Goal: Find specific page/section: Find specific page/section

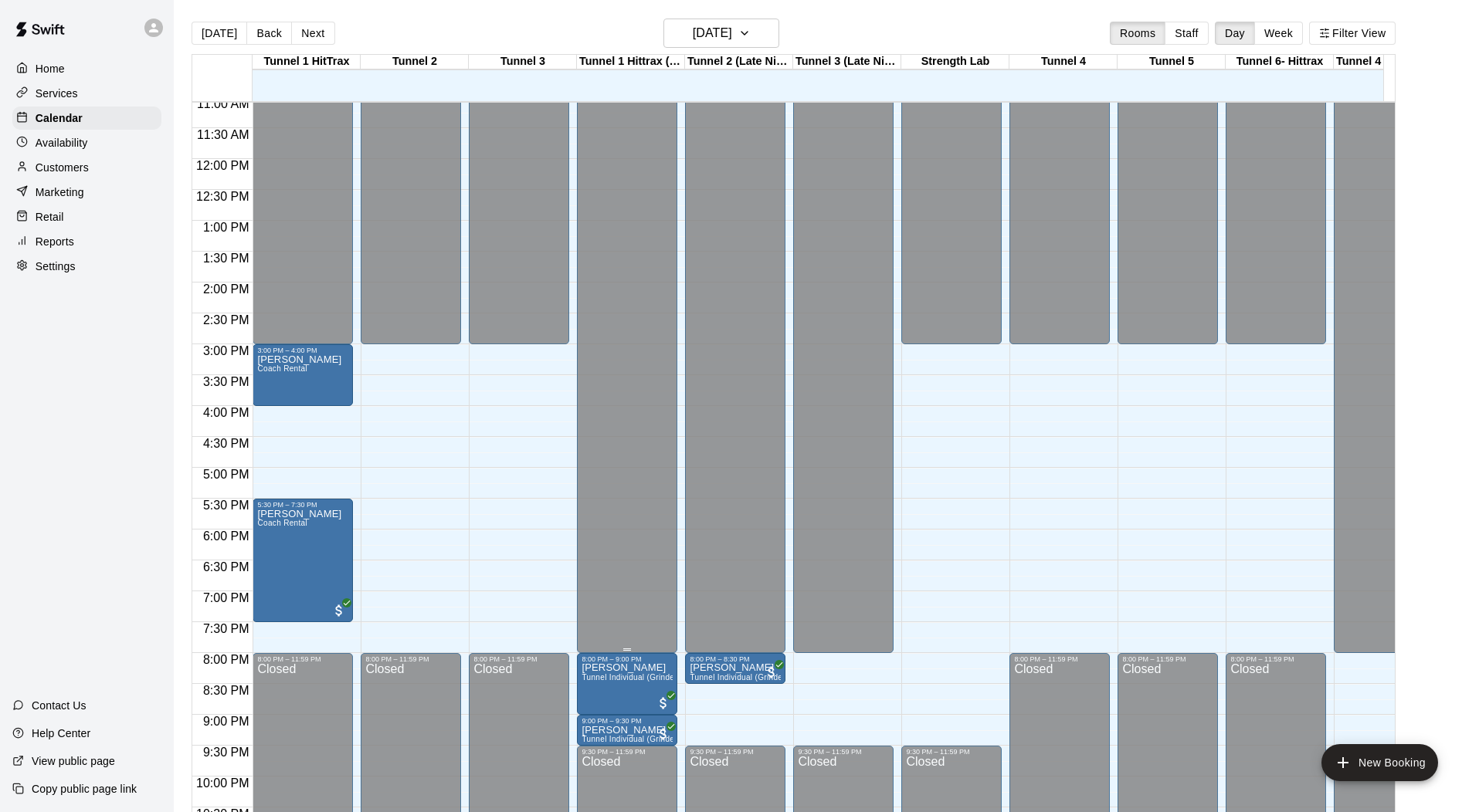
scroll to position [768, 0]
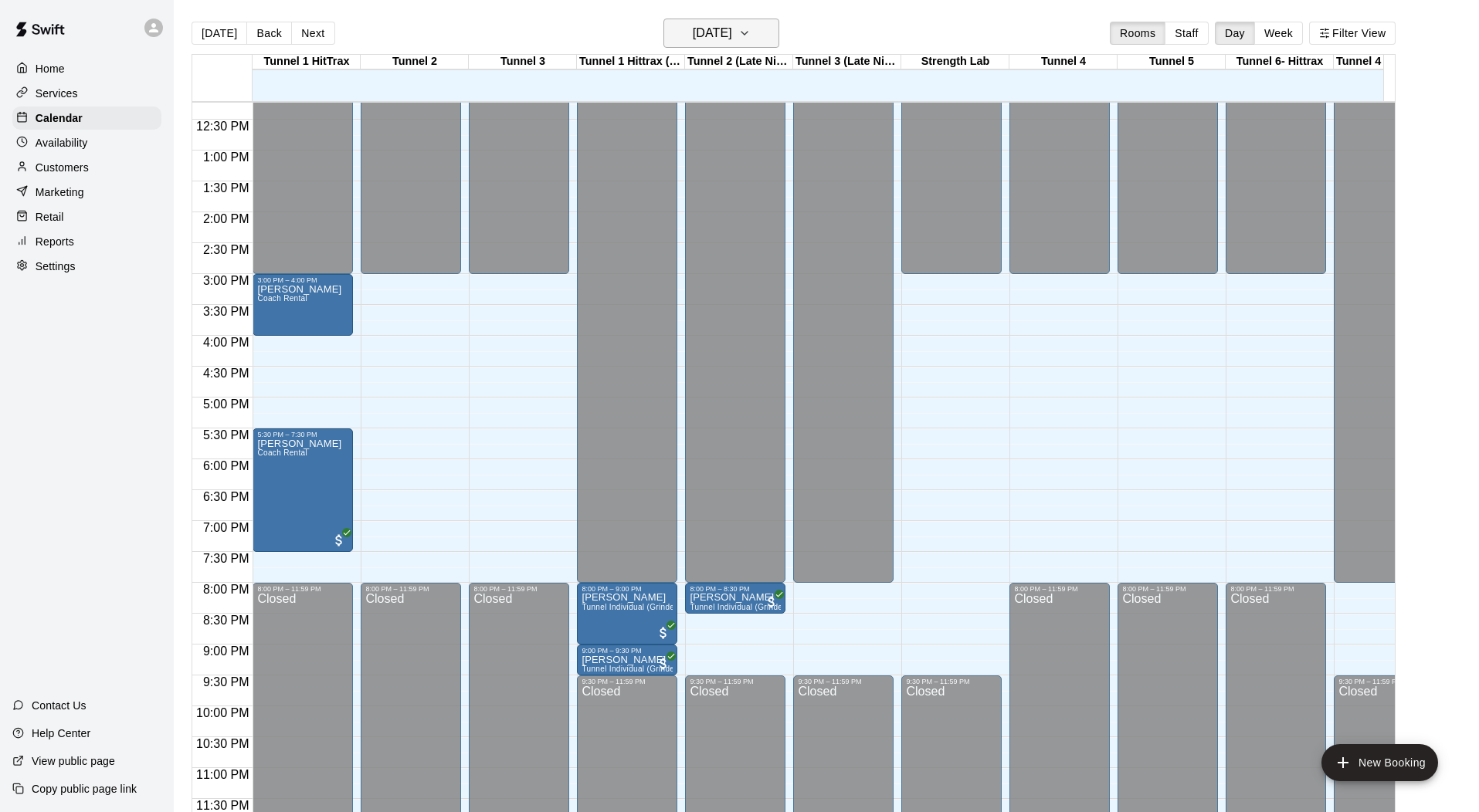
click at [732, 40] on h6 "[DATE]" at bounding box center [713, 32] width 40 height 21
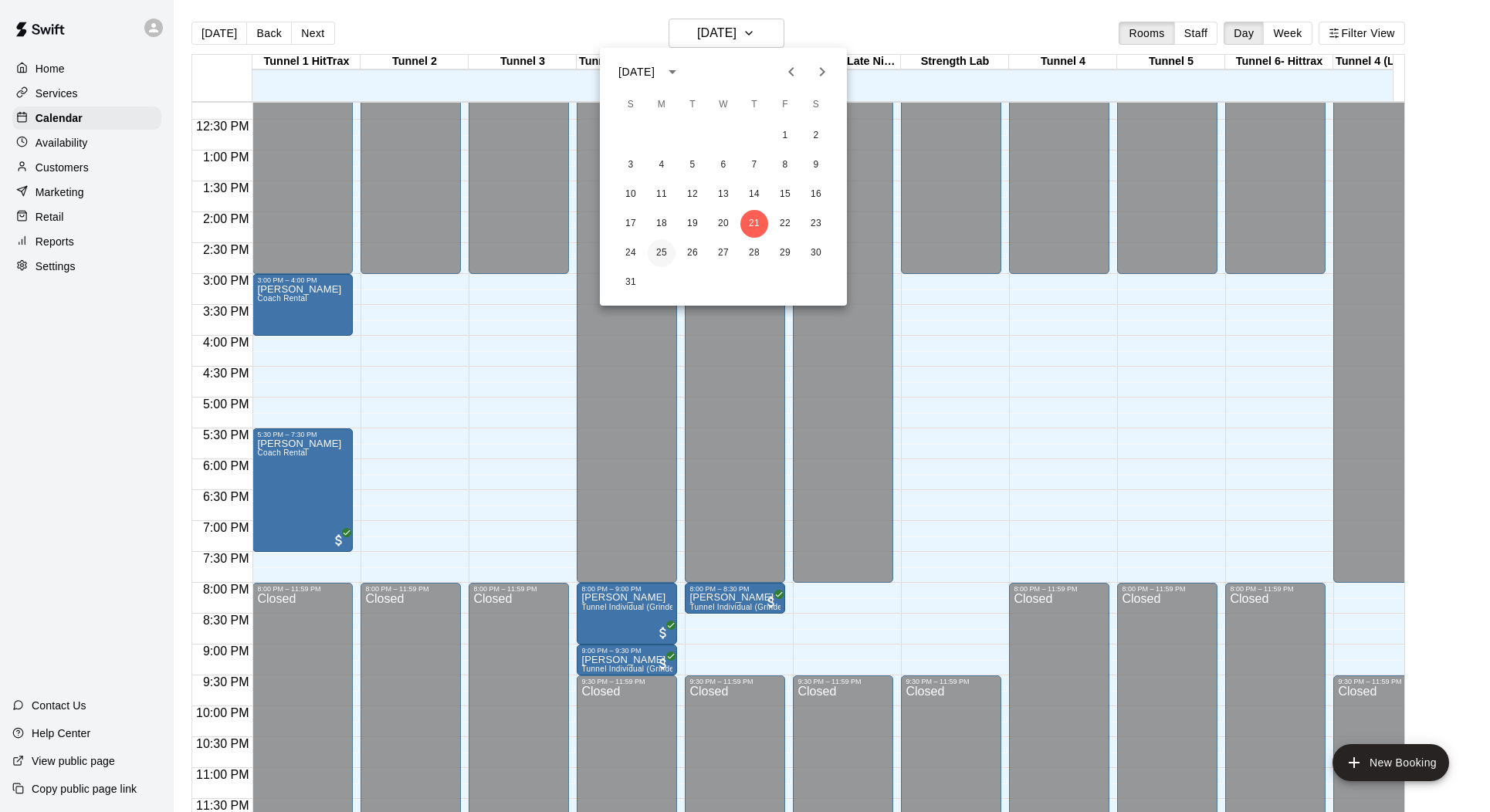
click at [659, 247] on button "25" at bounding box center [661, 252] width 28 height 28
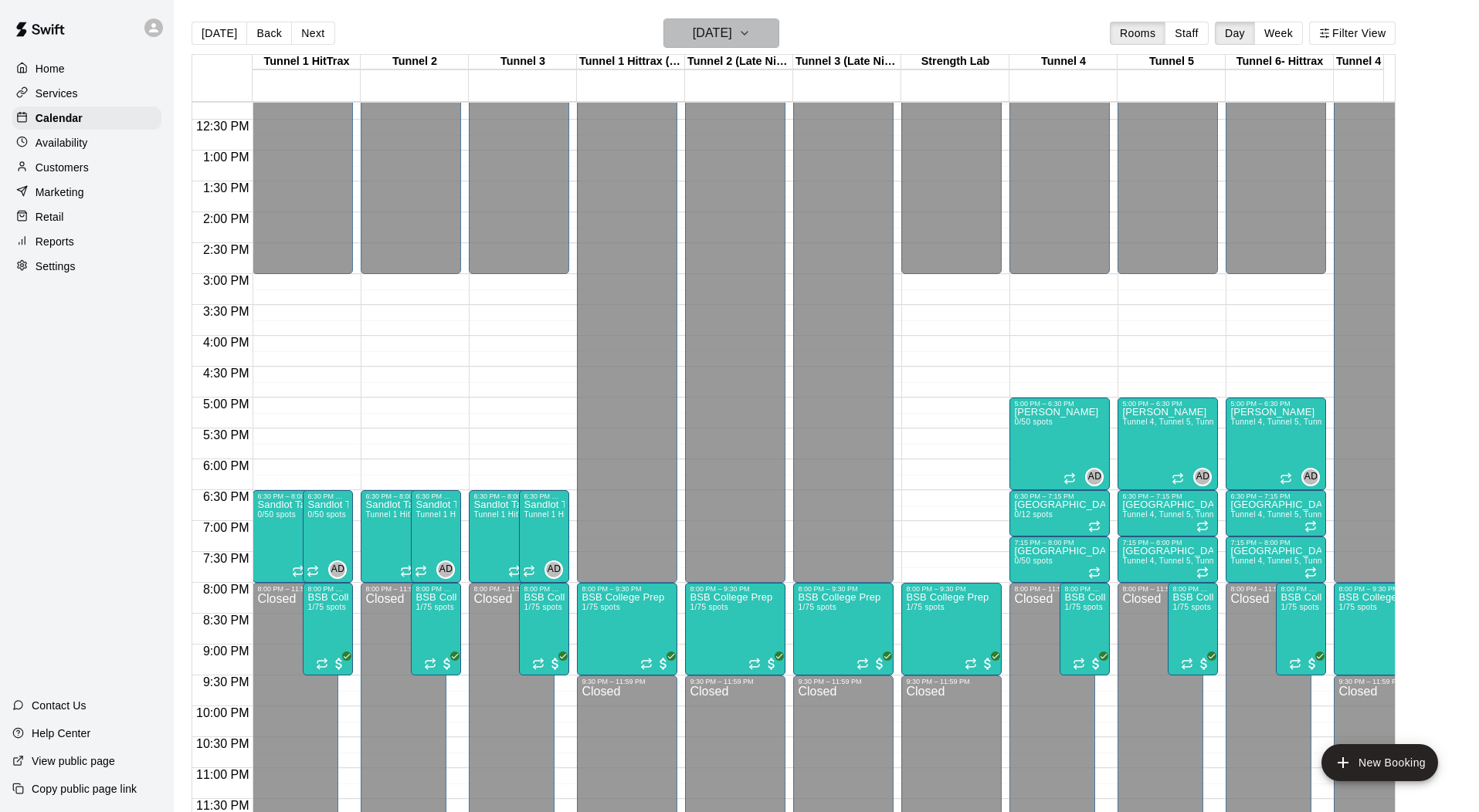
click at [717, 35] on h6 "[DATE]" at bounding box center [713, 32] width 40 height 21
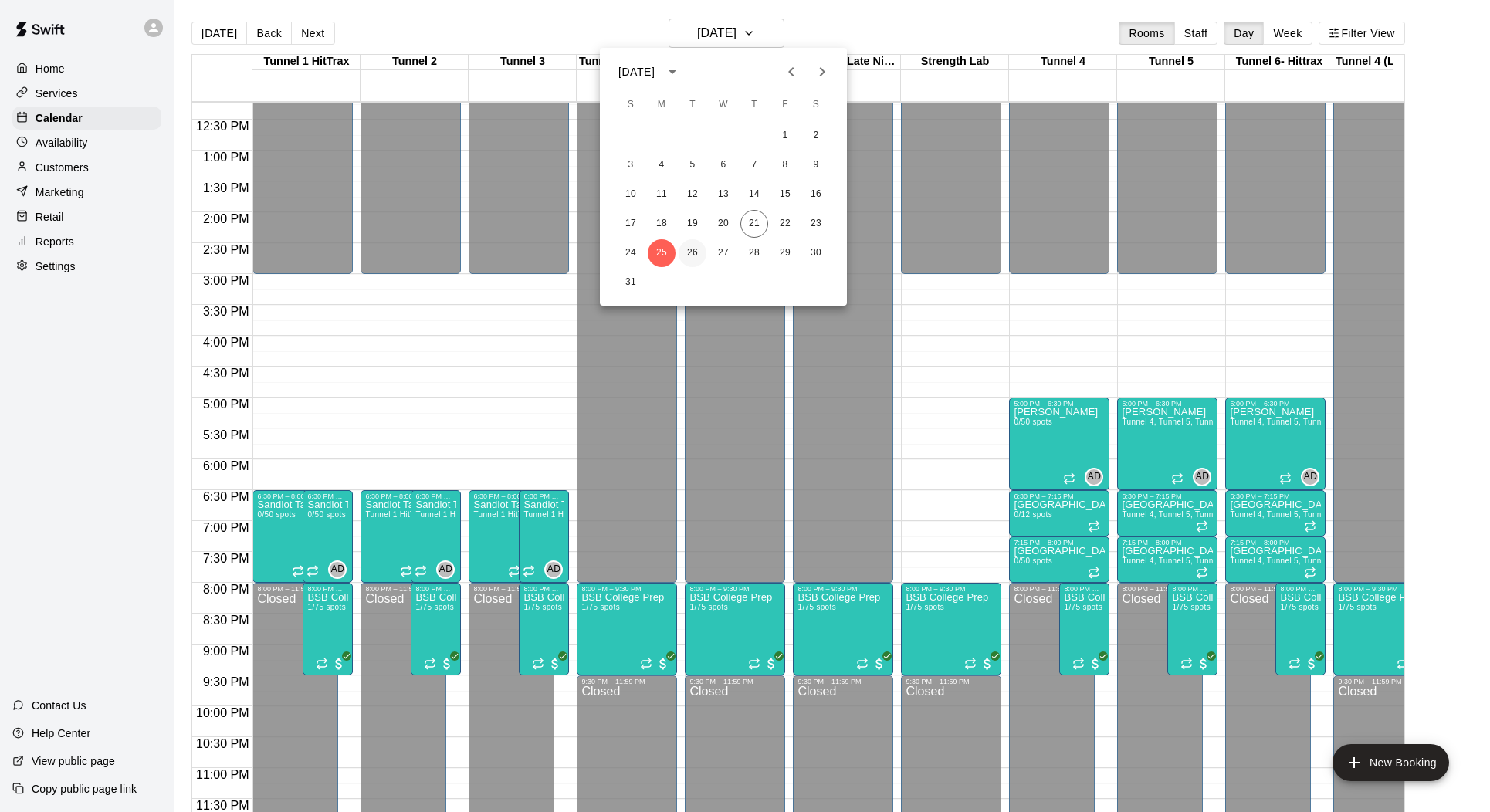
click at [690, 252] on button "26" at bounding box center [692, 252] width 28 height 28
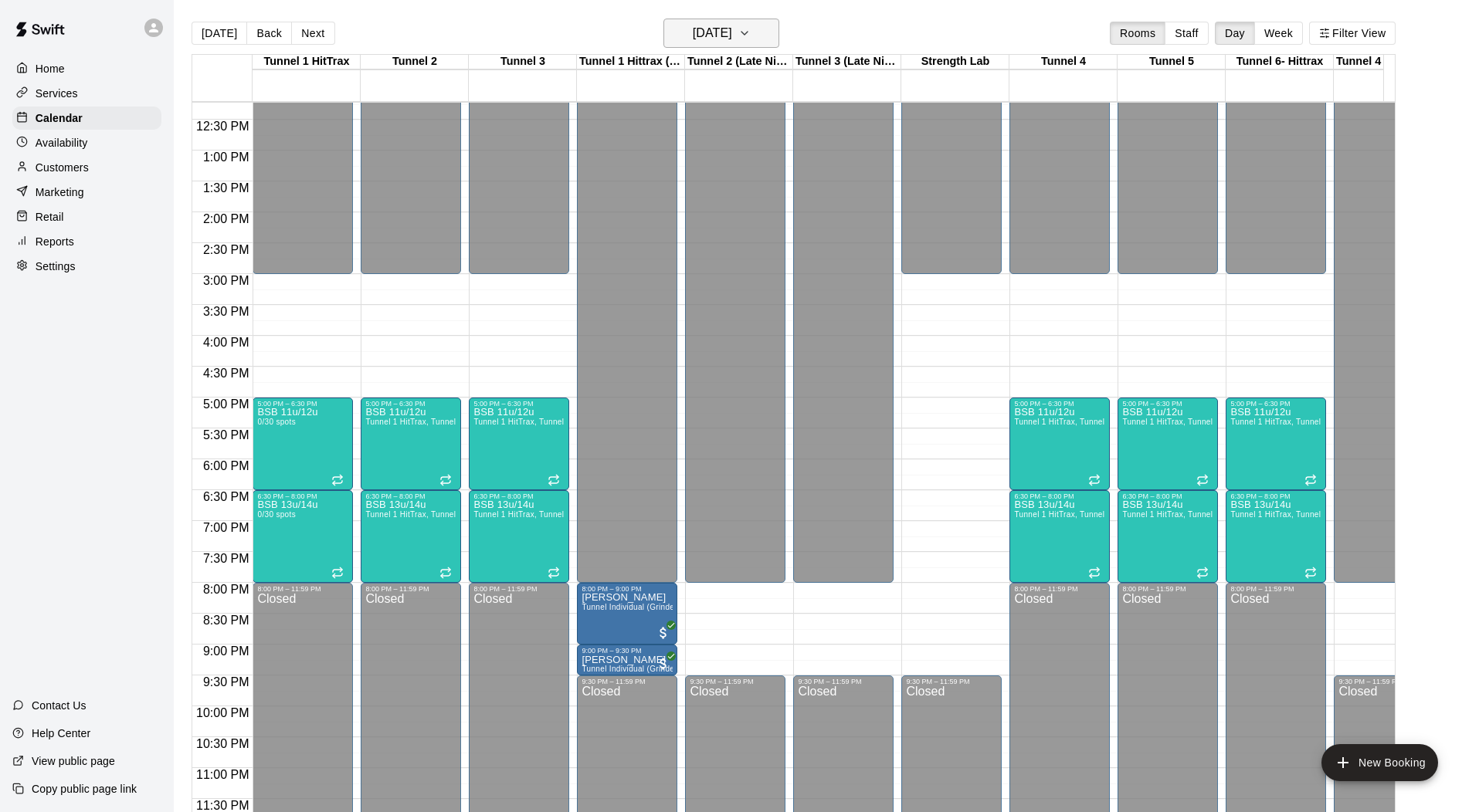
click at [701, 32] on h6 "[DATE]" at bounding box center [713, 32] width 40 height 21
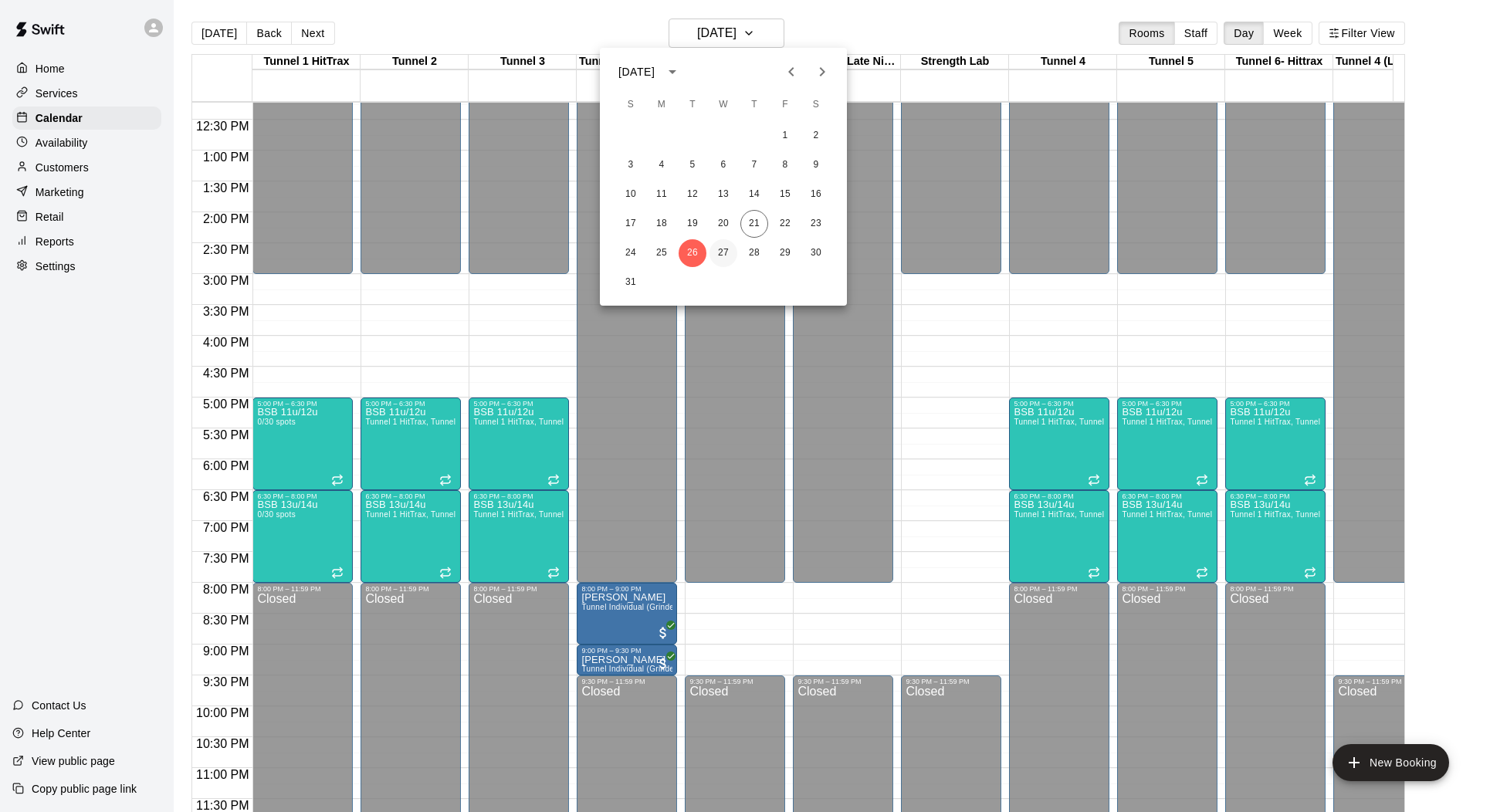
click at [720, 256] on button "27" at bounding box center [723, 252] width 28 height 28
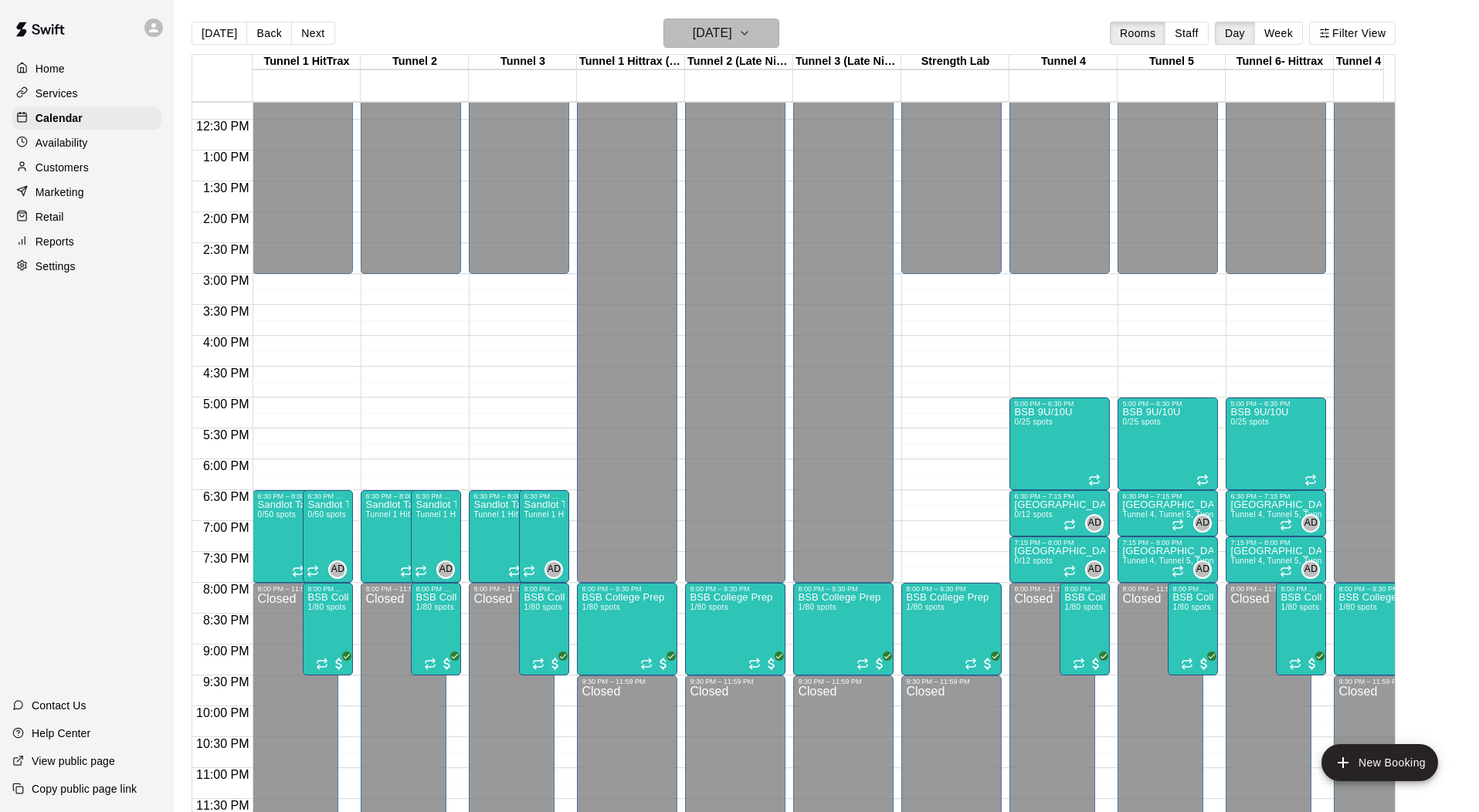
click at [713, 25] on h6 "[DATE]" at bounding box center [713, 32] width 40 height 21
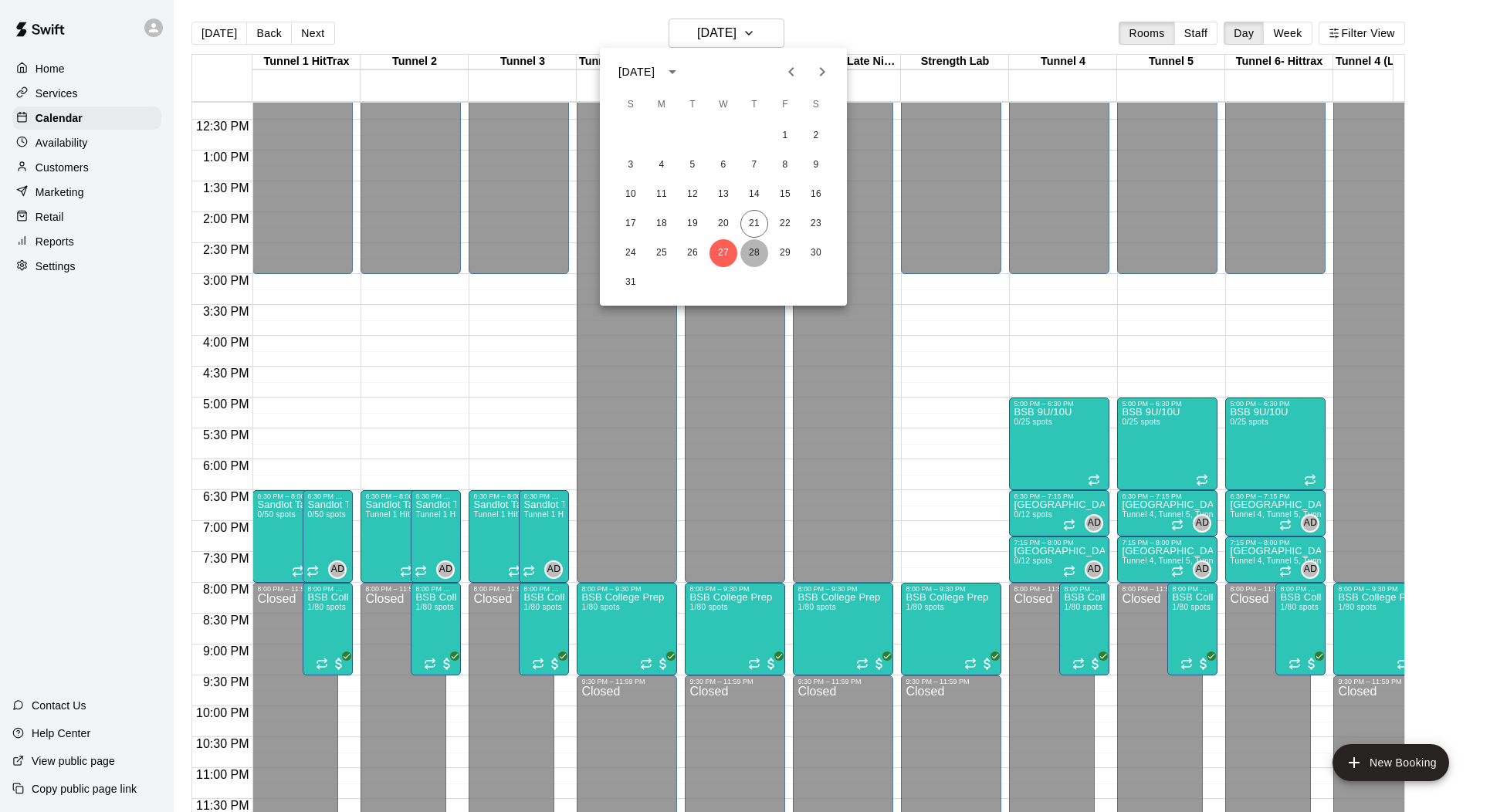
click at [758, 249] on button "28" at bounding box center [754, 252] width 28 height 28
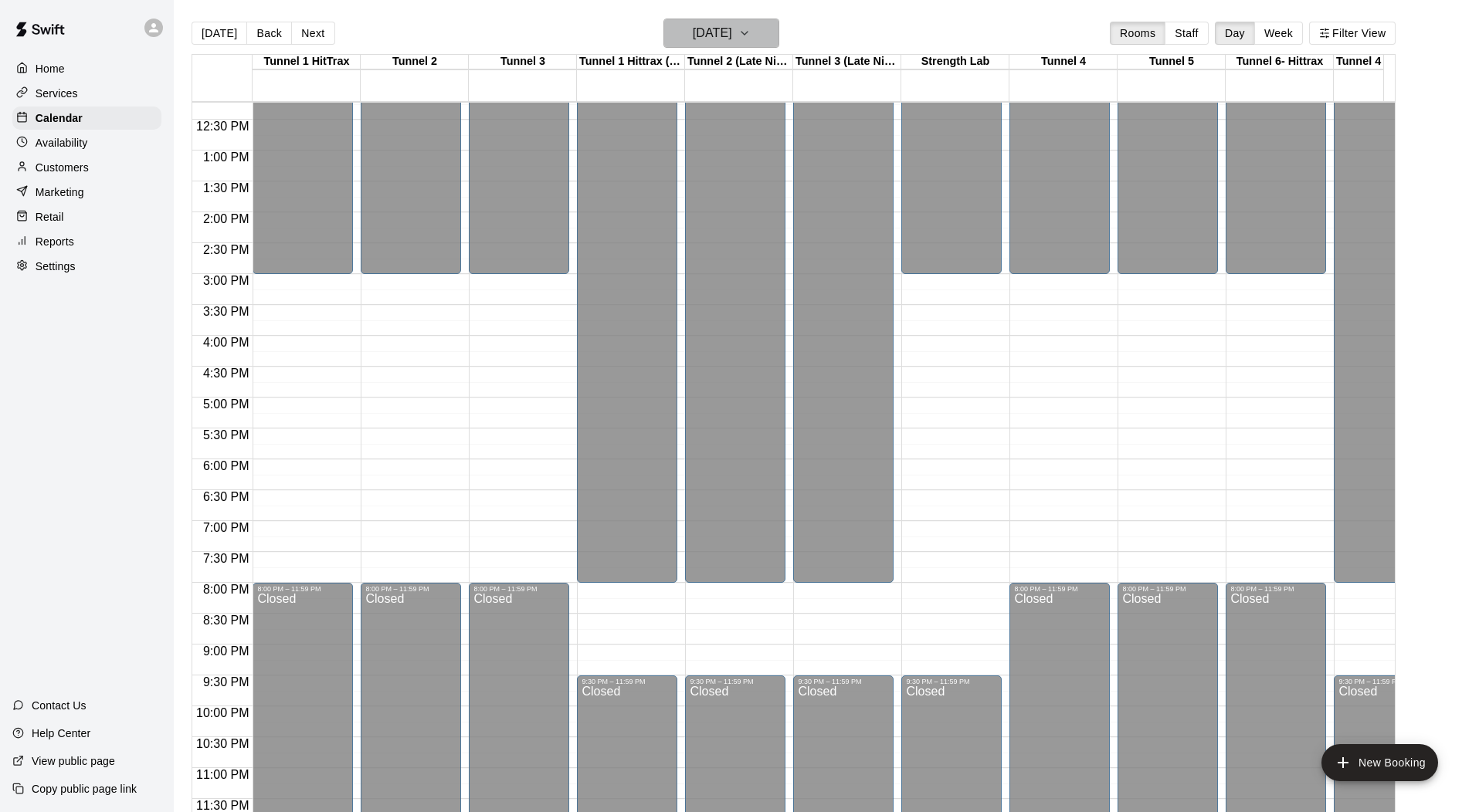
click at [732, 32] on h6 "[DATE]" at bounding box center [713, 32] width 40 height 21
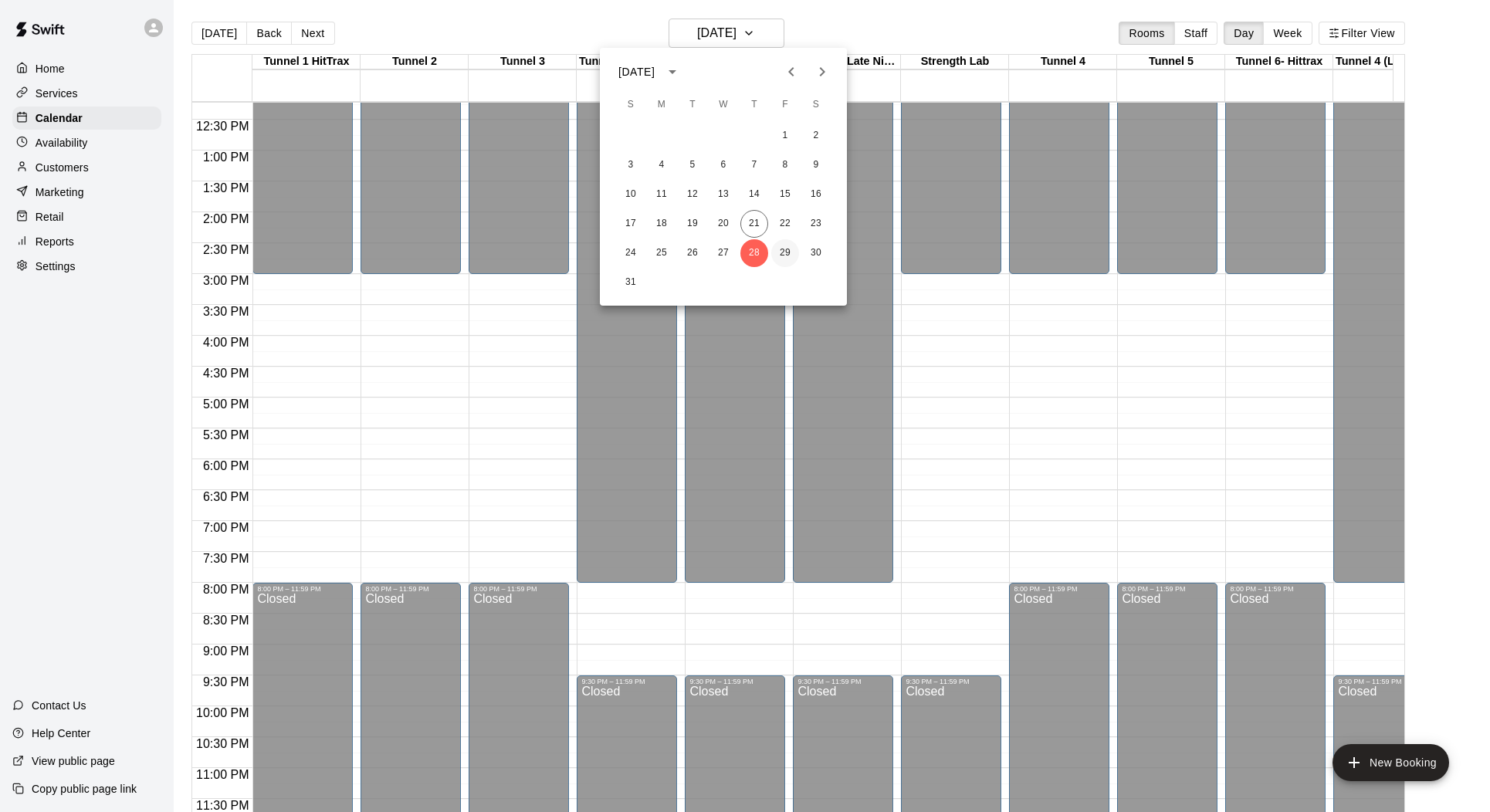
click at [781, 252] on button "29" at bounding box center [785, 252] width 28 height 28
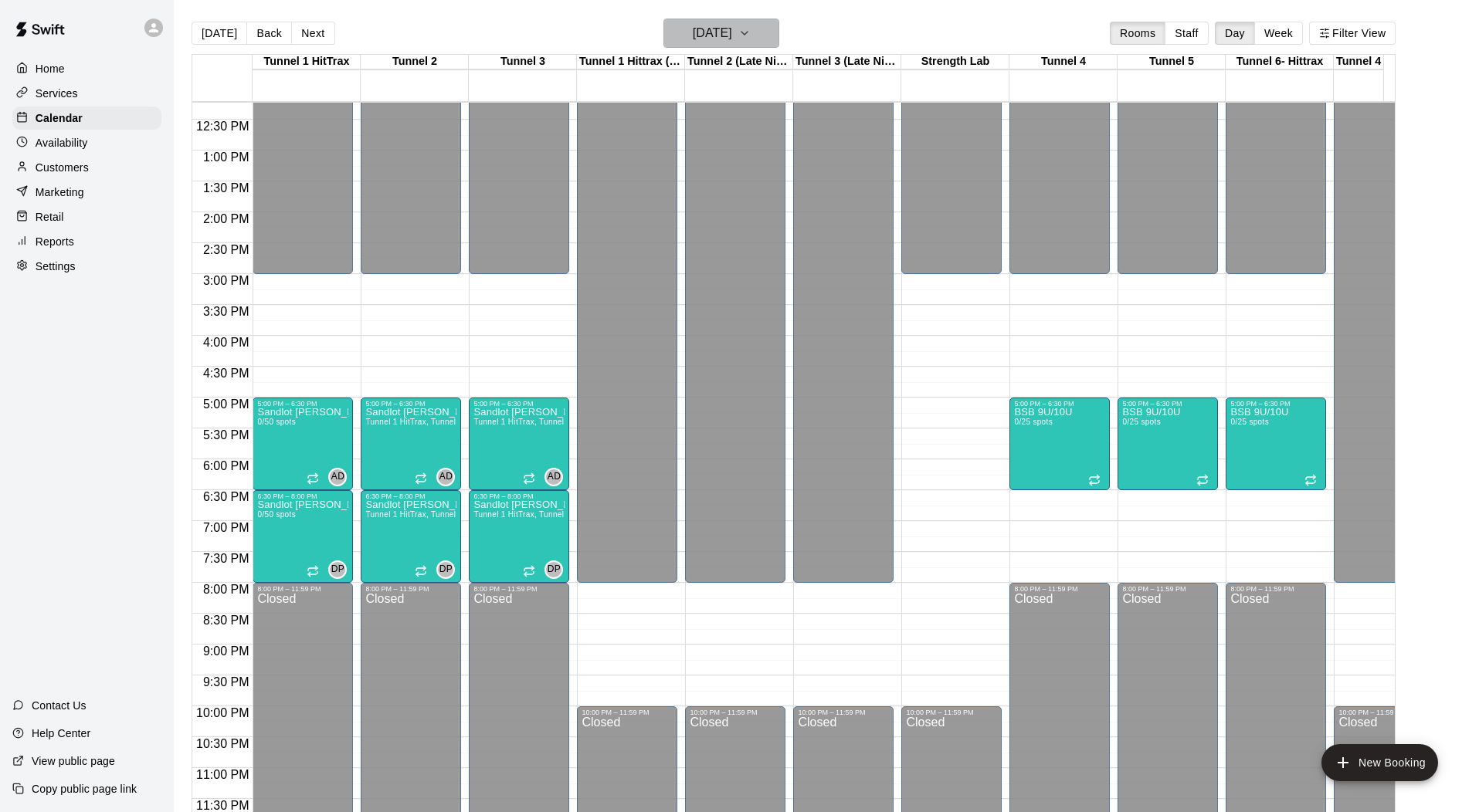
click at [732, 36] on h6 "[DATE]" at bounding box center [713, 32] width 40 height 21
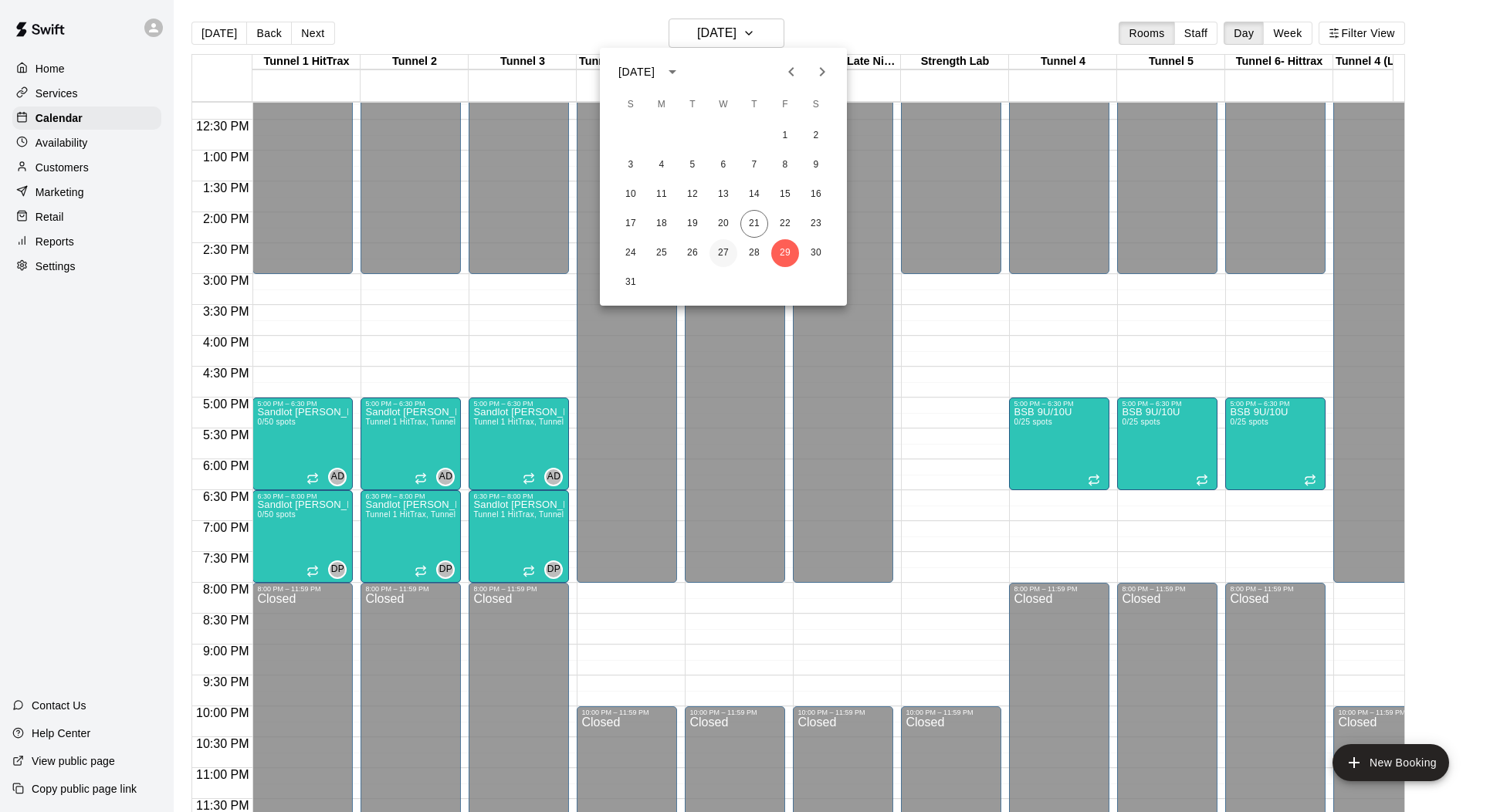
click at [728, 248] on button "27" at bounding box center [723, 252] width 28 height 28
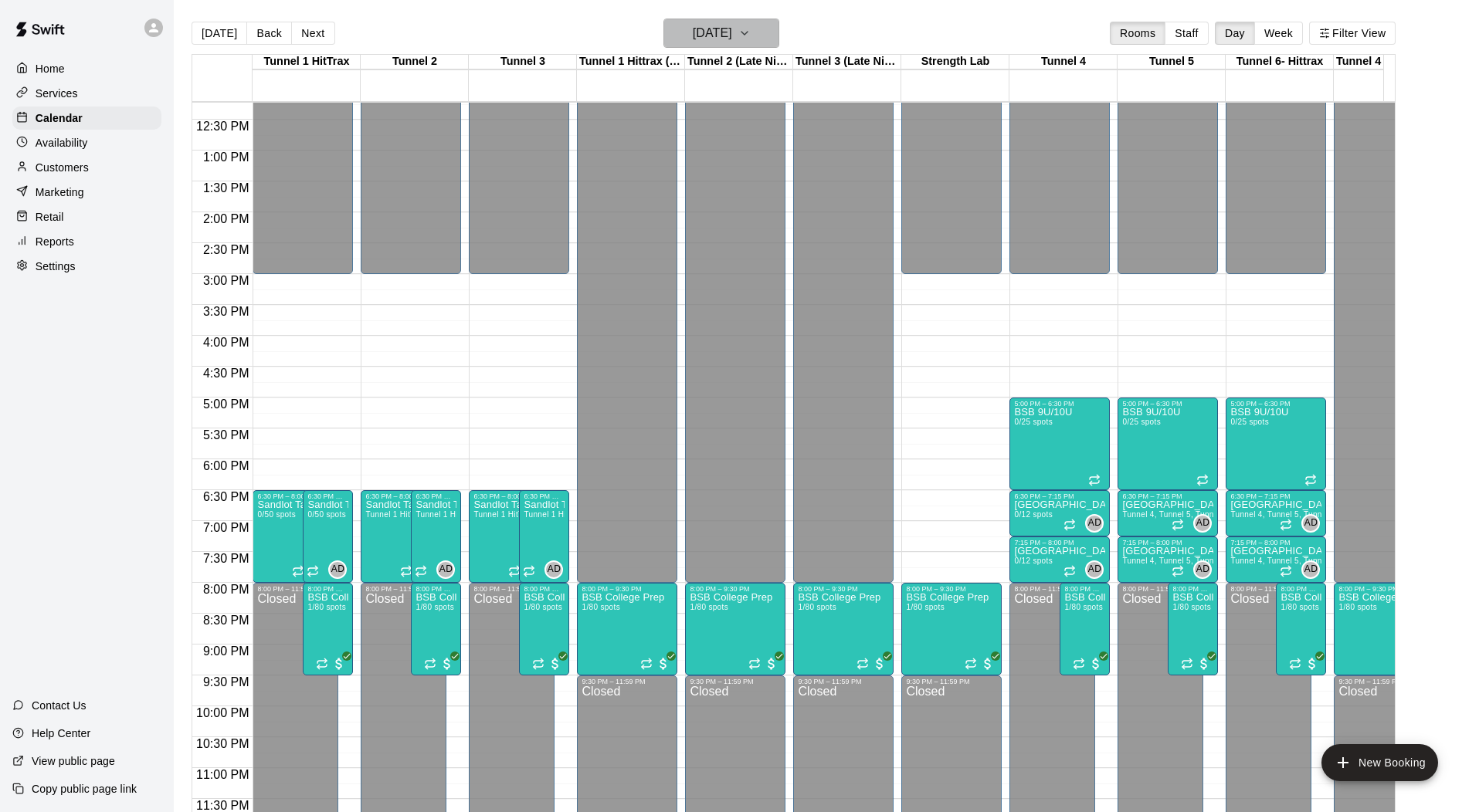
click at [699, 40] on h6 "[DATE]" at bounding box center [713, 32] width 40 height 21
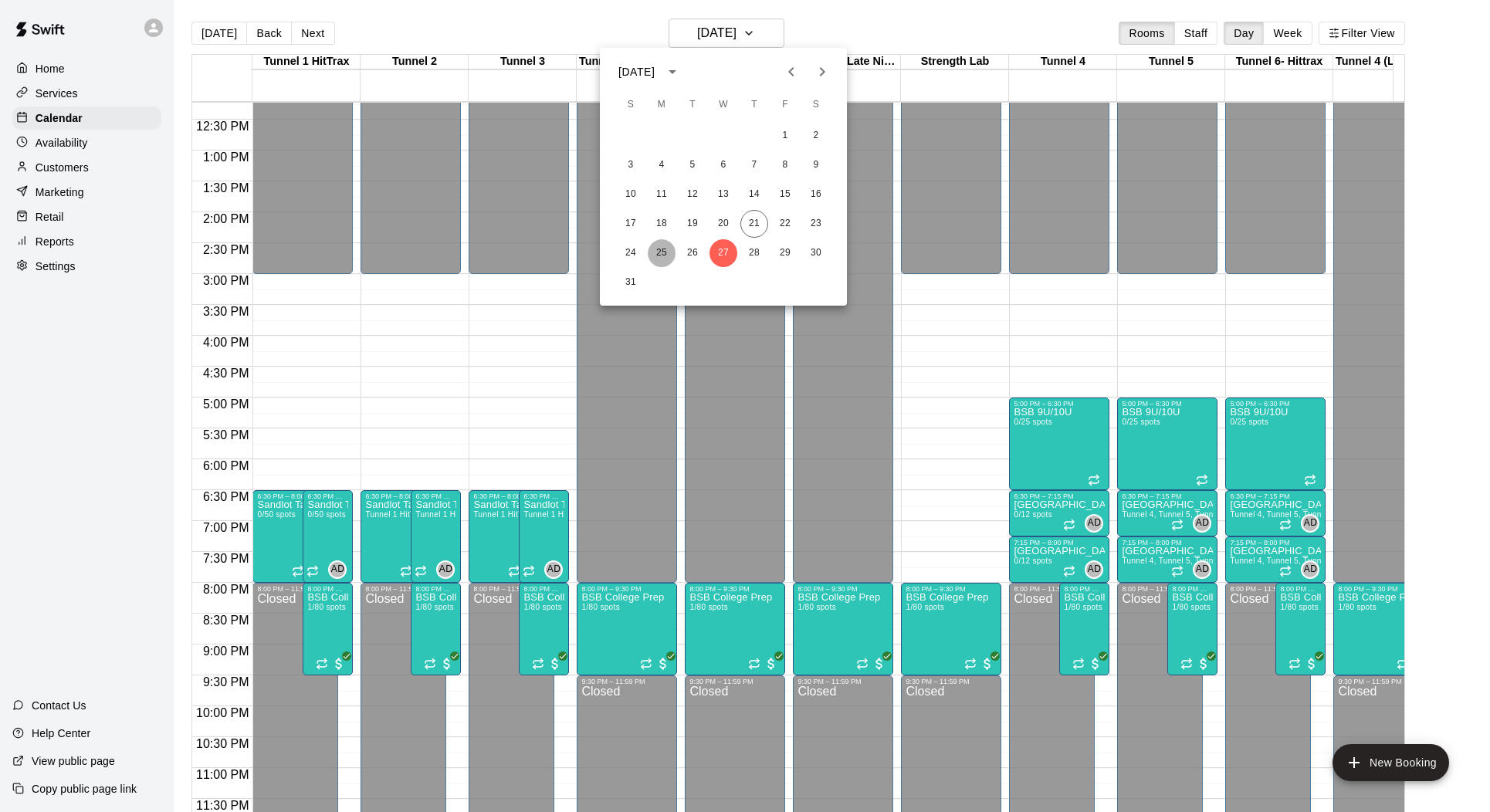
click at [665, 251] on button "25" at bounding box center [661, 252] width 28 height 28
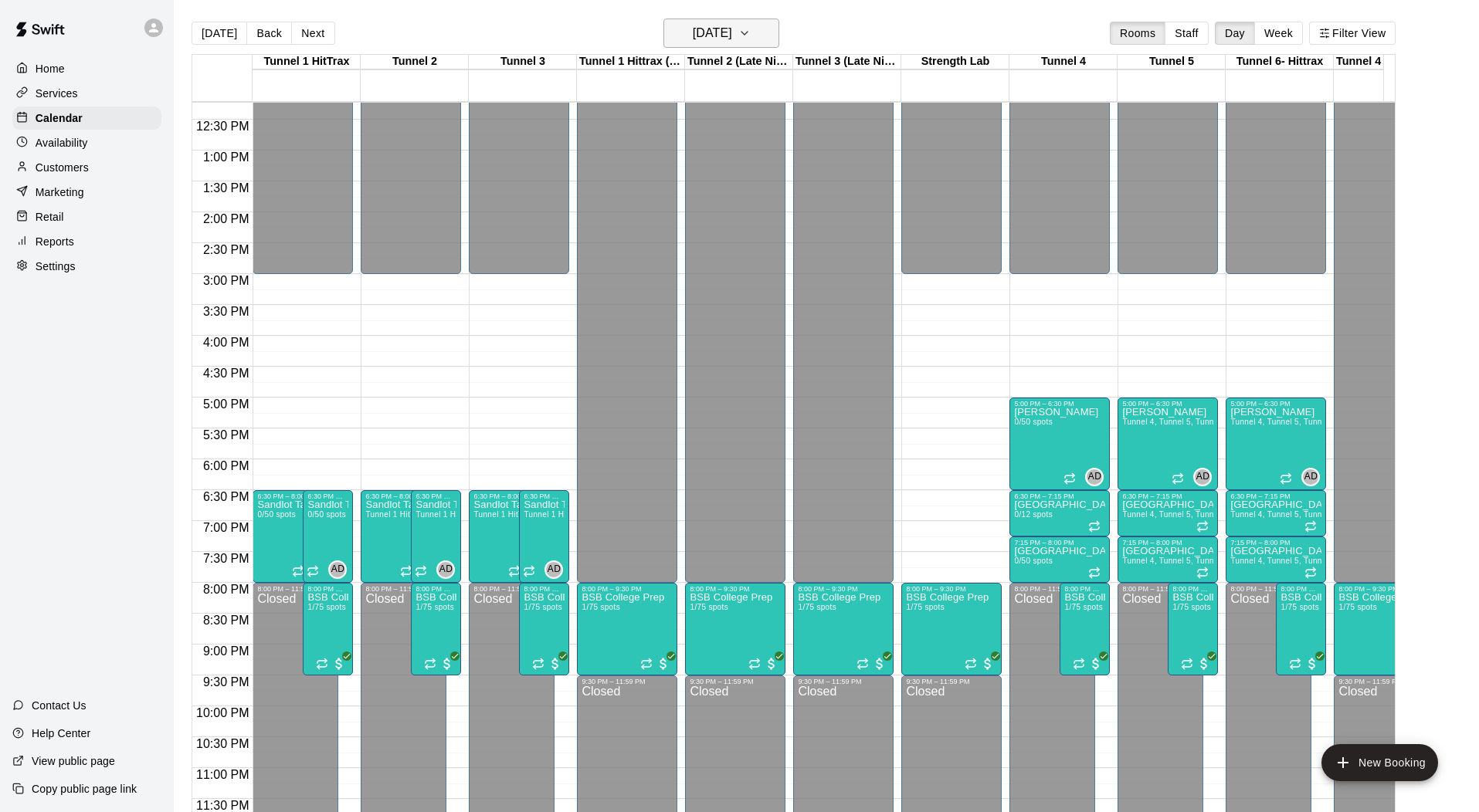
click at [732, 38] on h6 "[DATE]" at bounding box center [713, 32] width 40 height 21
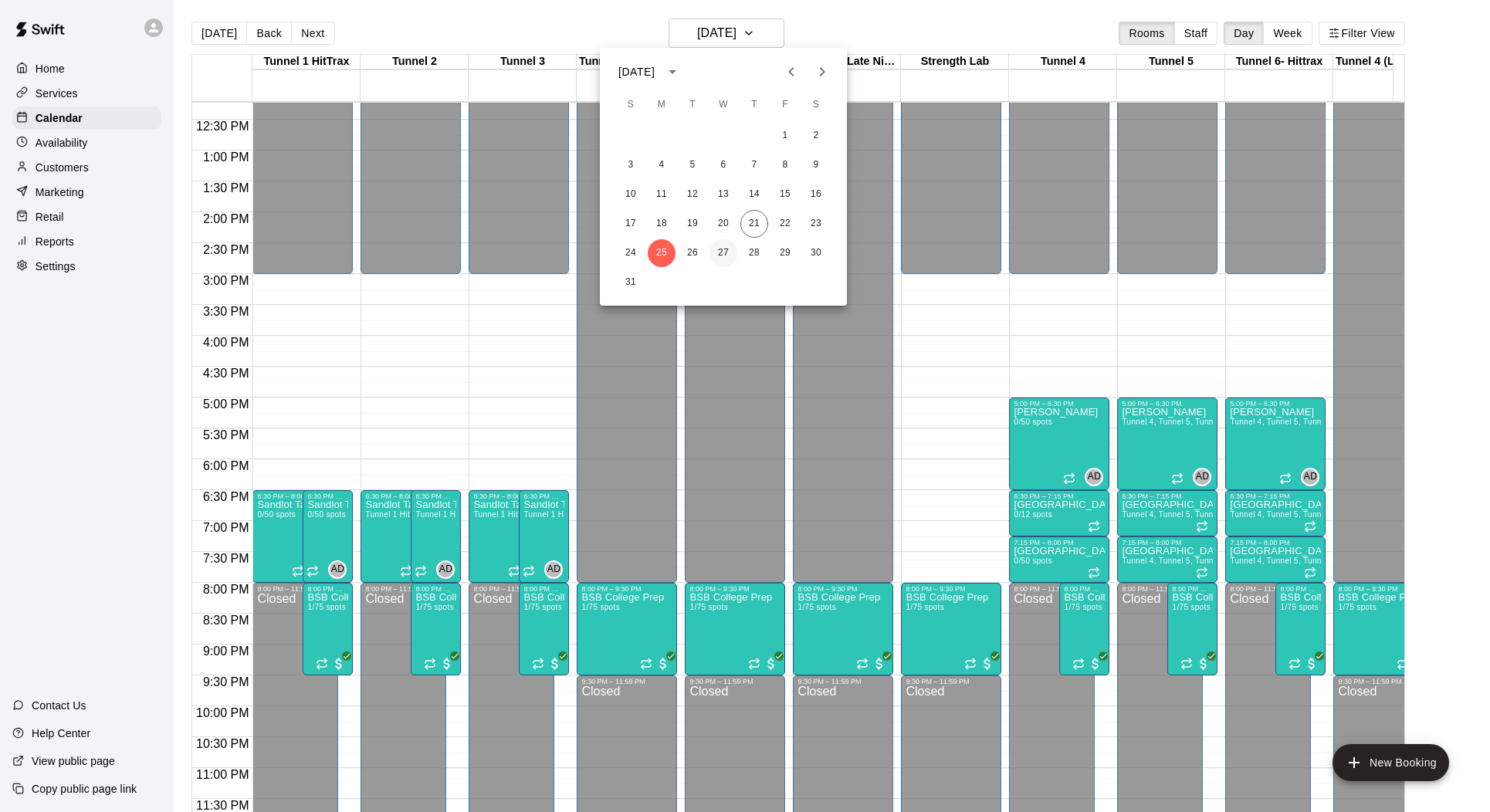
click at [732, 251] on button "27" at bounding box center [723, 252] width 28 height 28
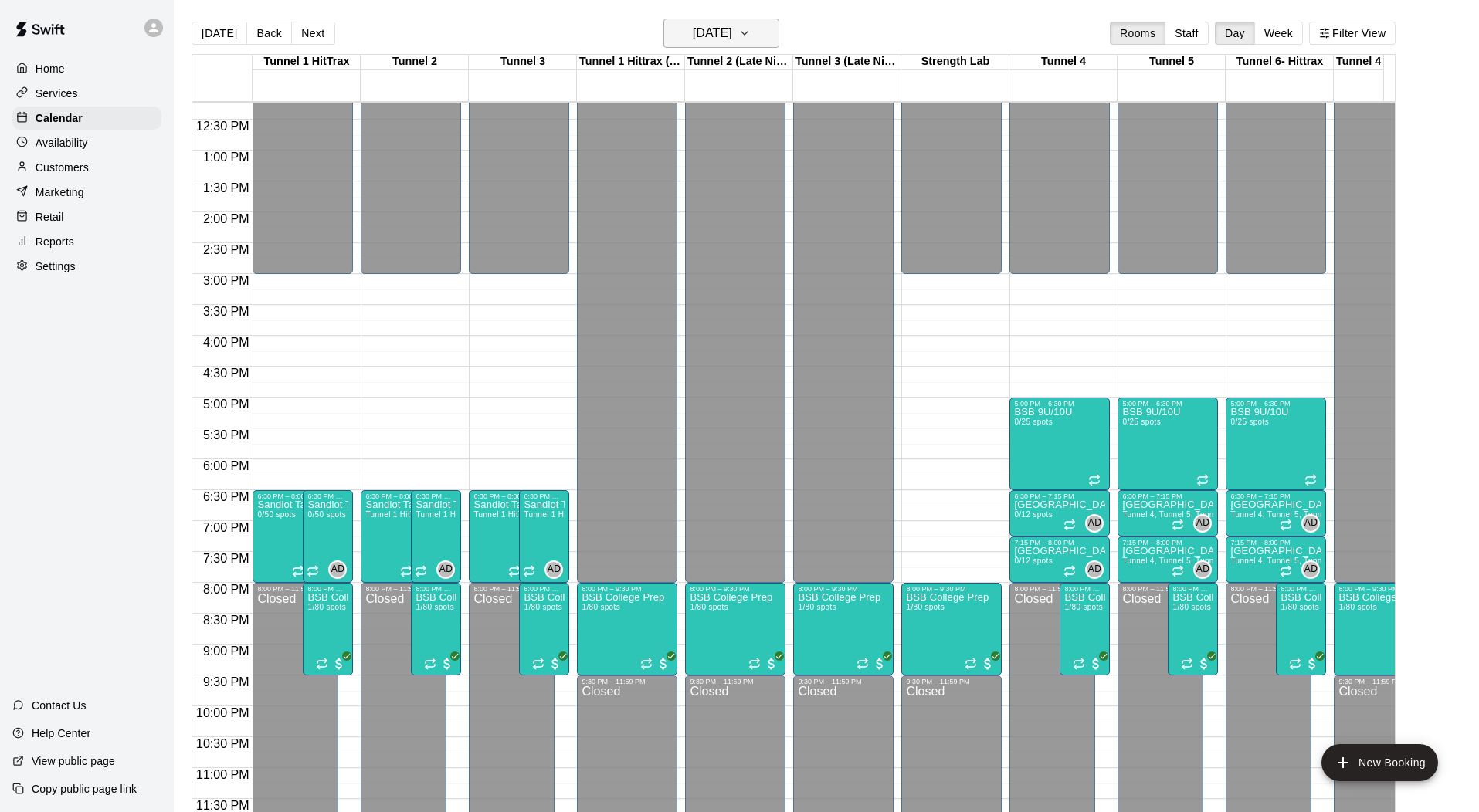
click at [714, 40] on h6 "[DATE]" at bounding box center [713, 32] width 40 height 21
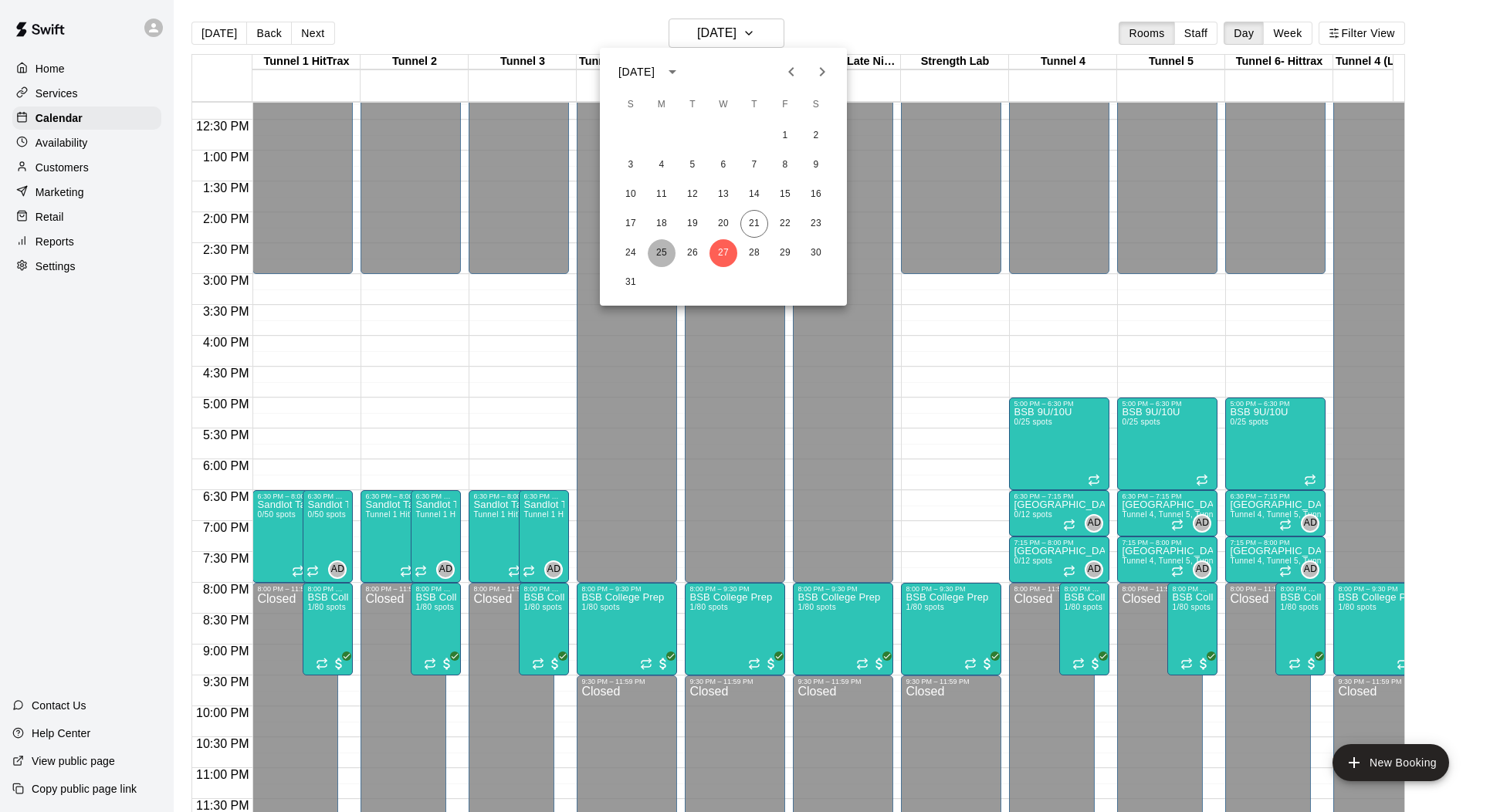
click at [662, 249] on button "25" at bounding box center [661, 252] width 28 height 28
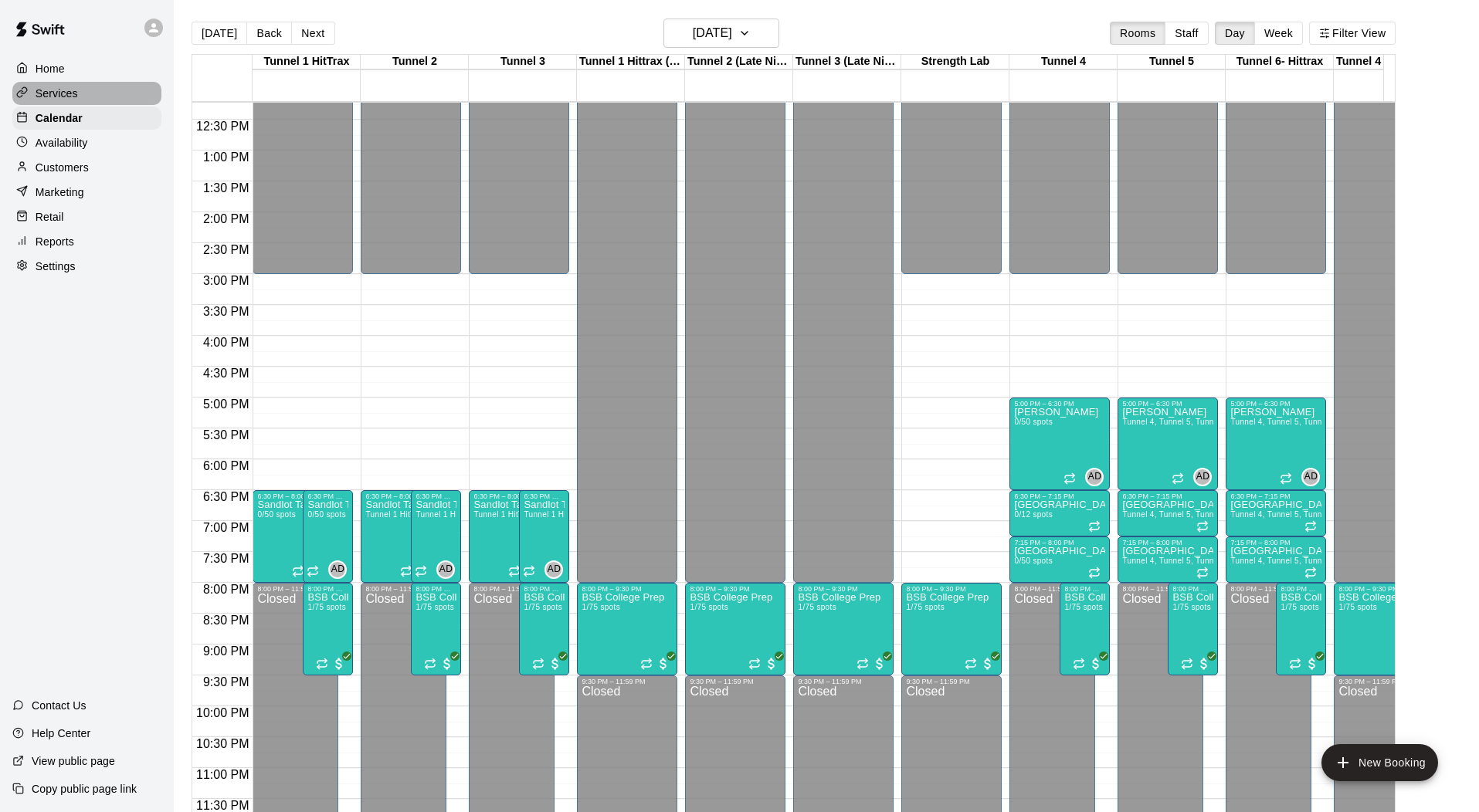
click at [76, 99] on p "Services" at bounding box center [57, 93] width 43 height 16
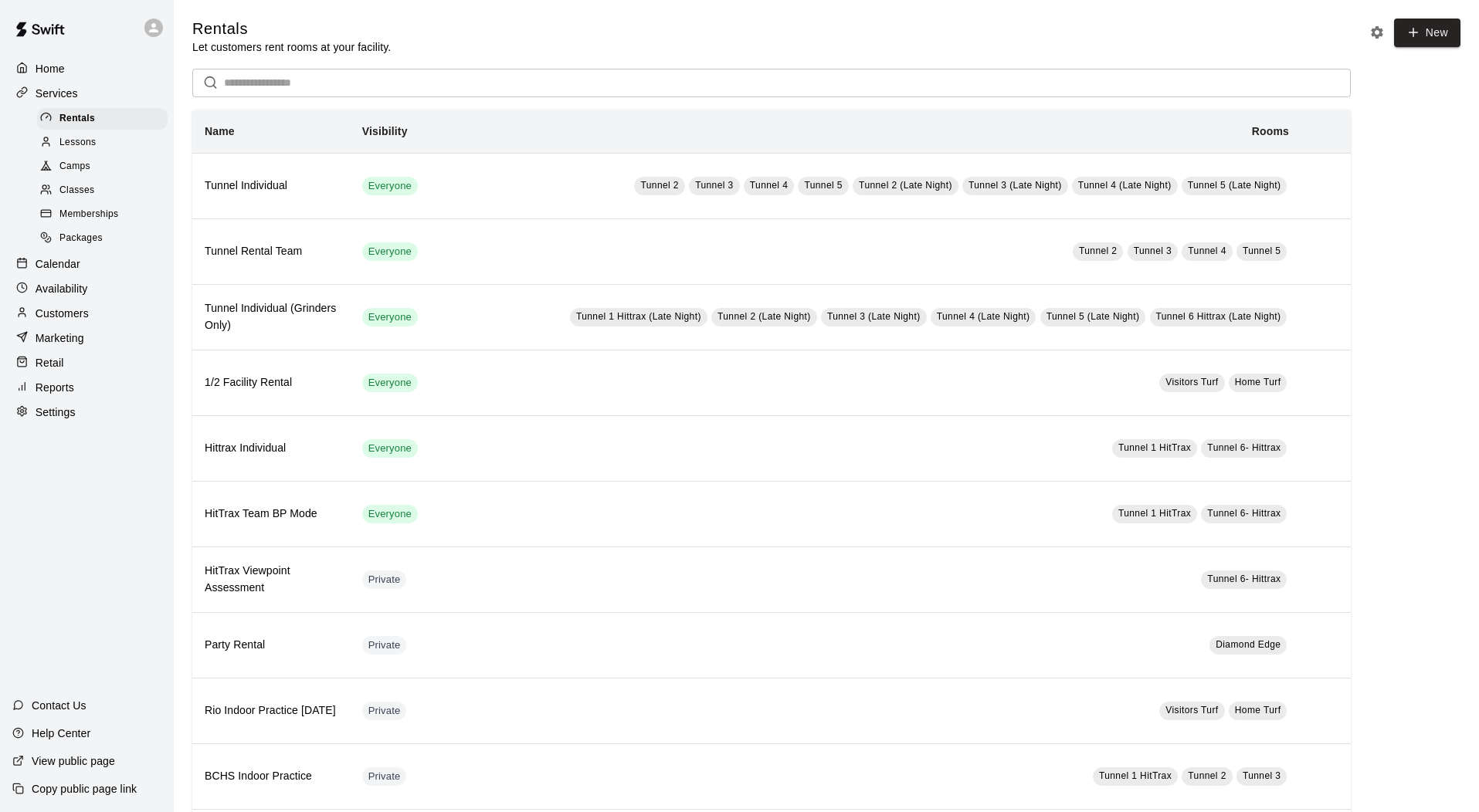
click at [106, 220] on span "Memberships" at bounding box center [89, 214] width 59 height 16
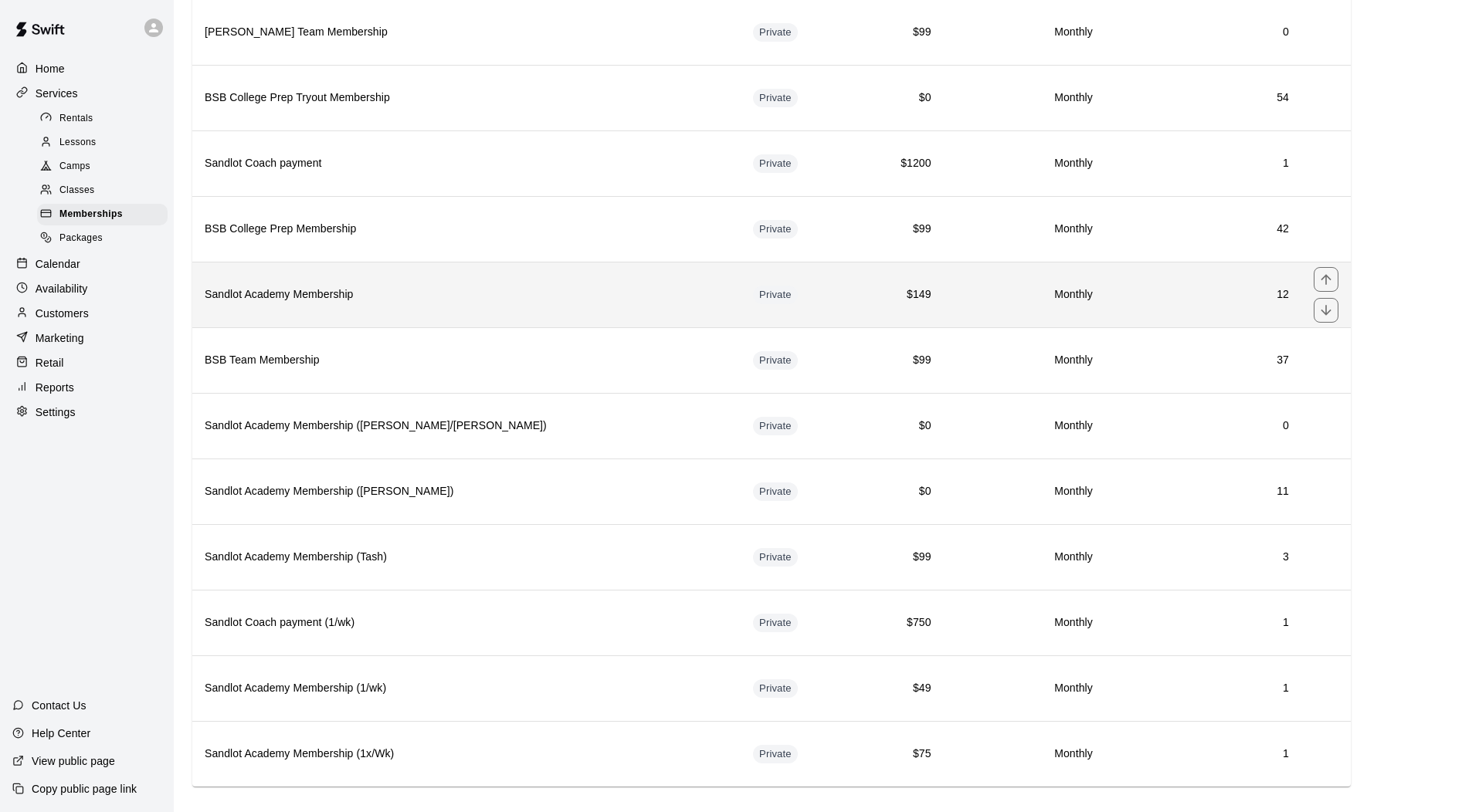
scroll to position [765, 0]
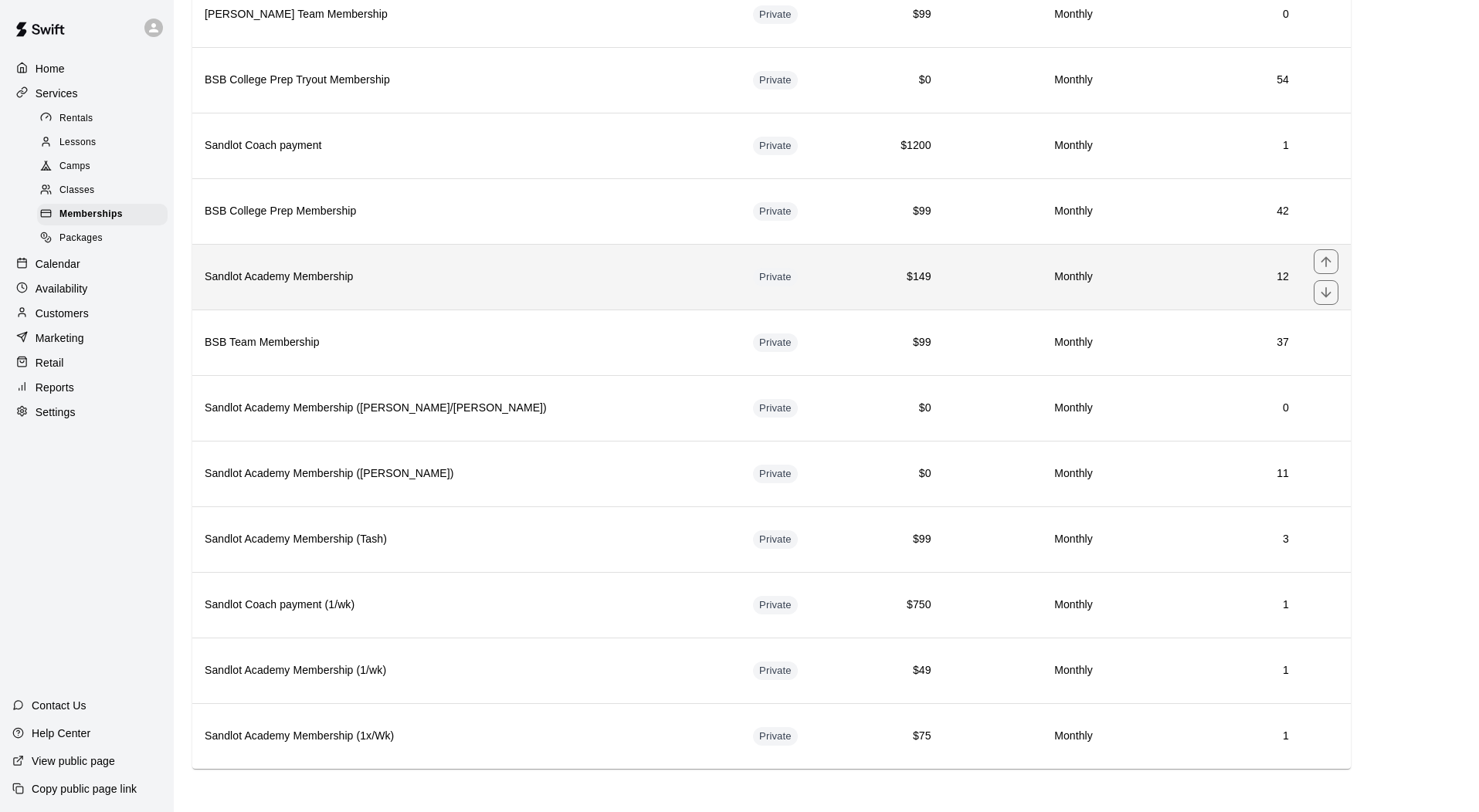
click at [424, 276] on h6 "Sandlot Academy Membership" at bounding box center [466, 276] width 523 height 17
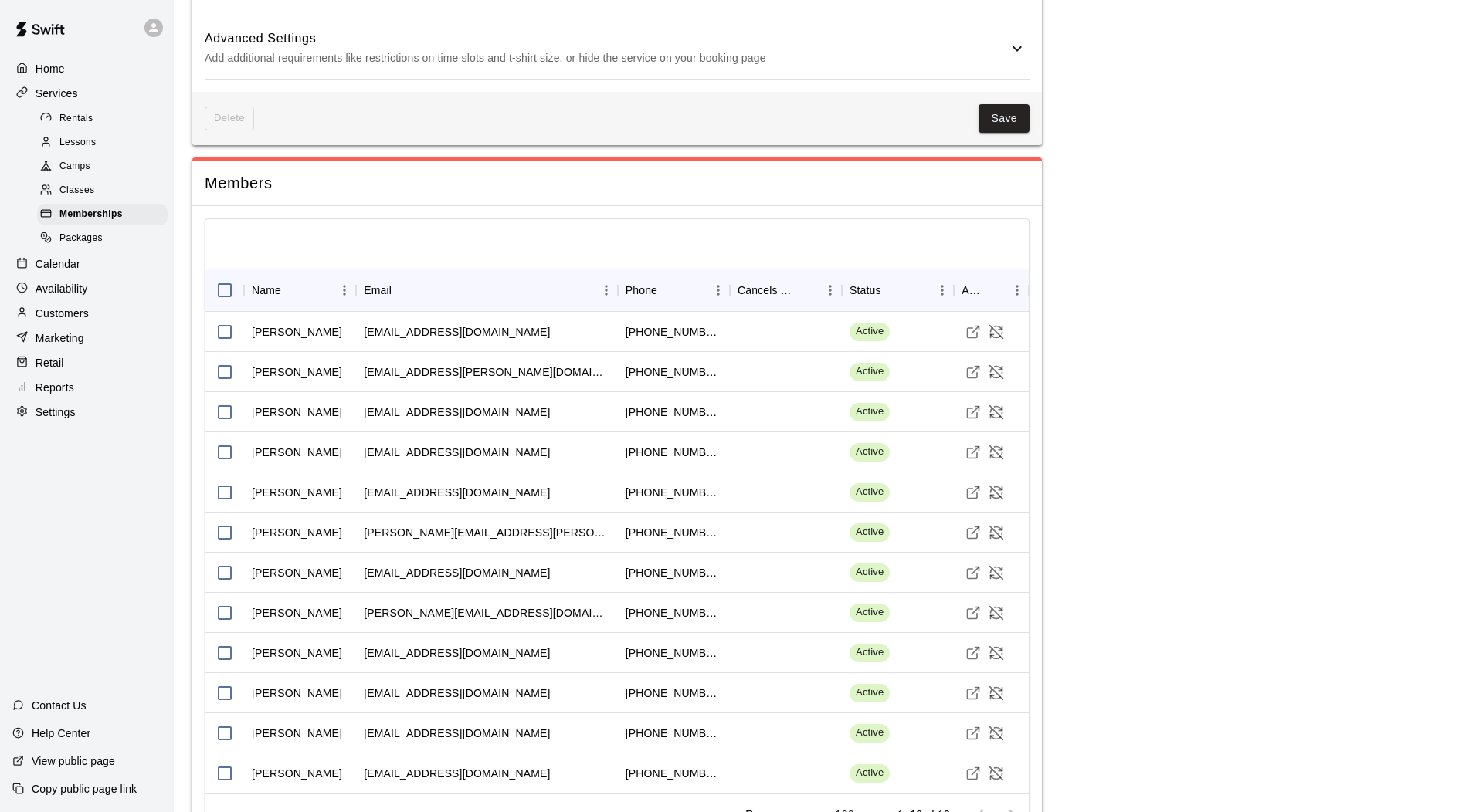
scroll to position [1081, 0]
